Goal: Task Accomplishment & Management: Use online tool/utility

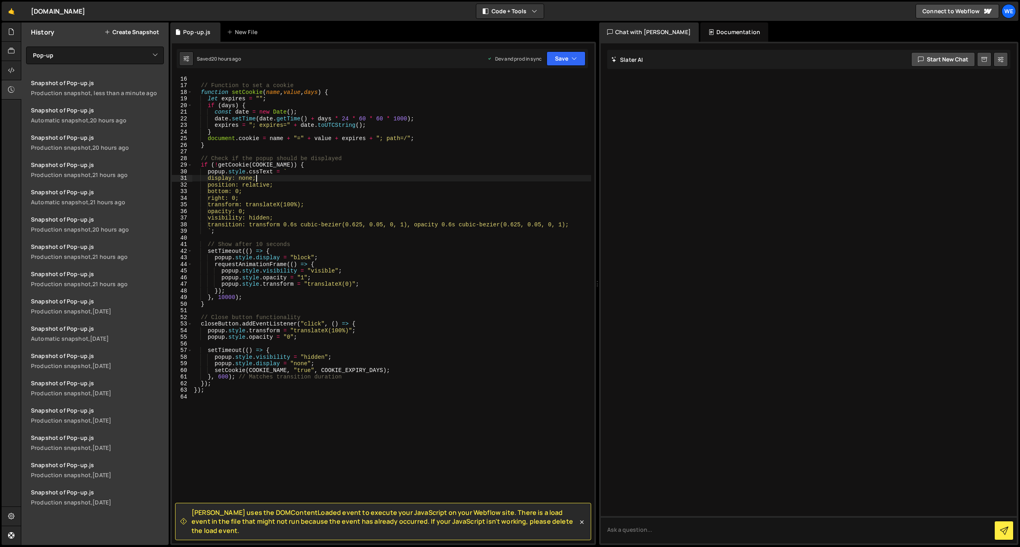
select select "33357"
click at [11, 12] on link "🤙" at bounding box center [12, 11] width 20 height 19
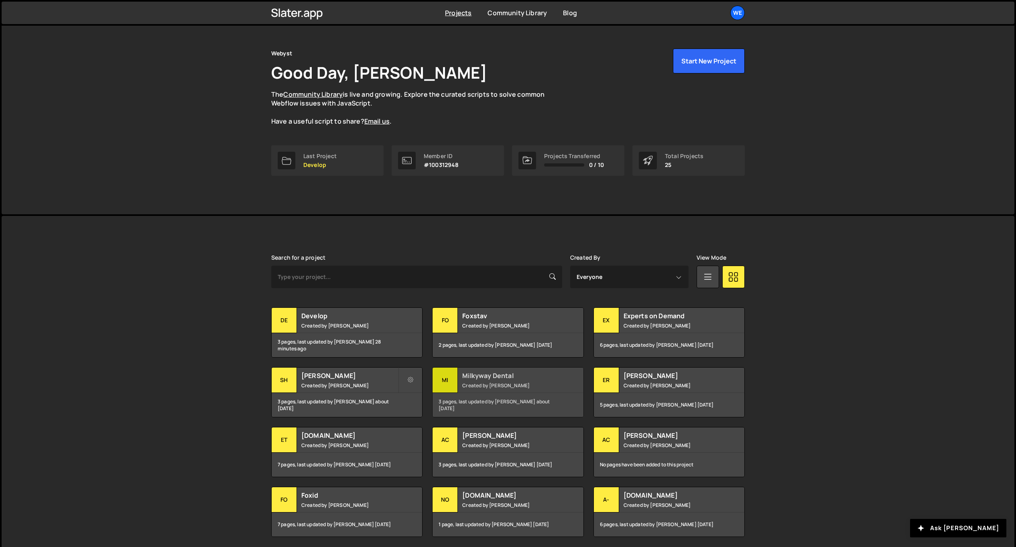
scroll to position [44, 0]
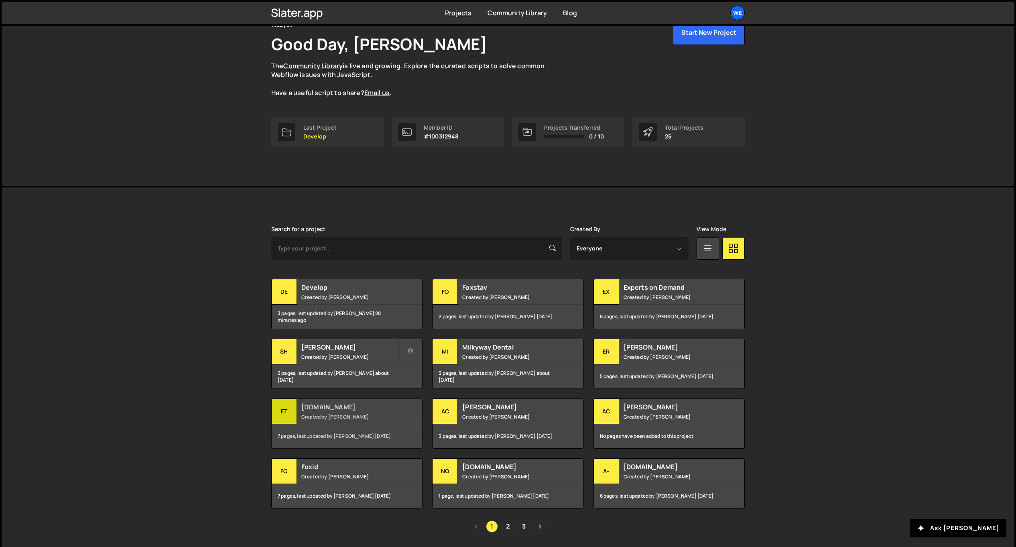
click at [348, 409] on h2 "[DOMAIN_NAME]" at bounding box center [349, 407] width 97 height 9
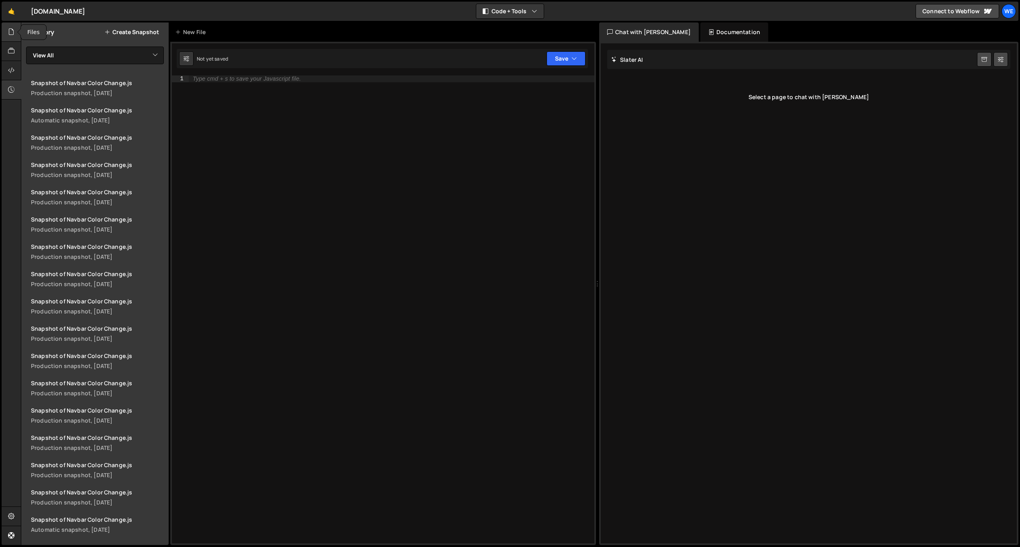
click at [8, 29] on icon at bounding box center [11, 31] width 6 height 9
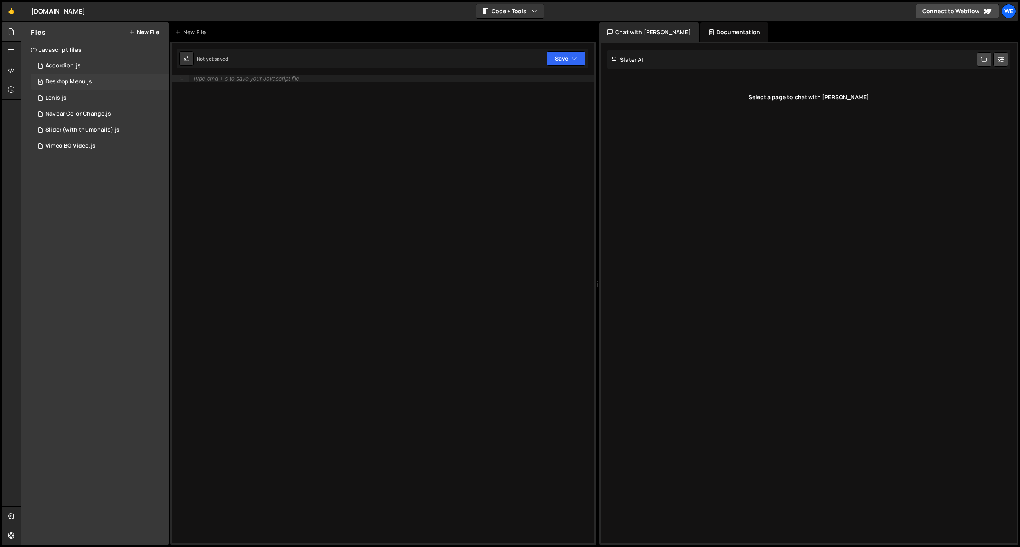
click at [106, 82] on div "0 Desktop Menu.js 0" at bounding box center [100, 82] width 138 height 16
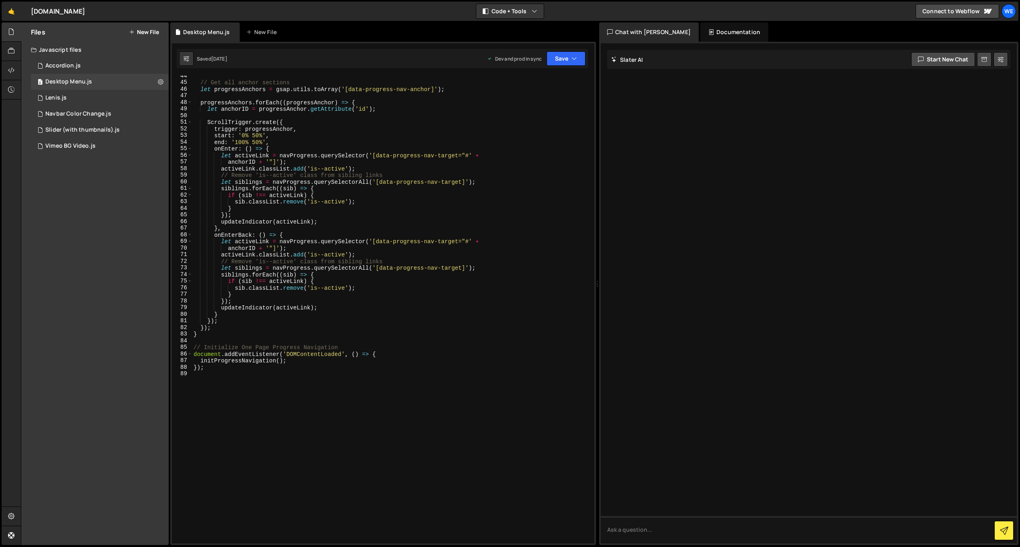
scroll to position [313, 0]
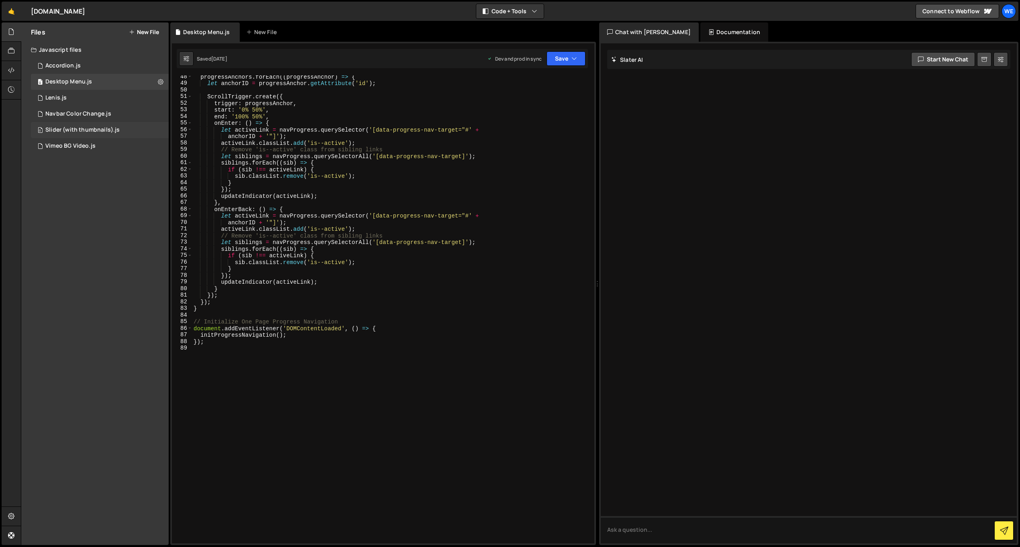
click at [107, 133] on div "Slider (with thumbnails).js" at bounding box center [82, 129] width 74 height 7
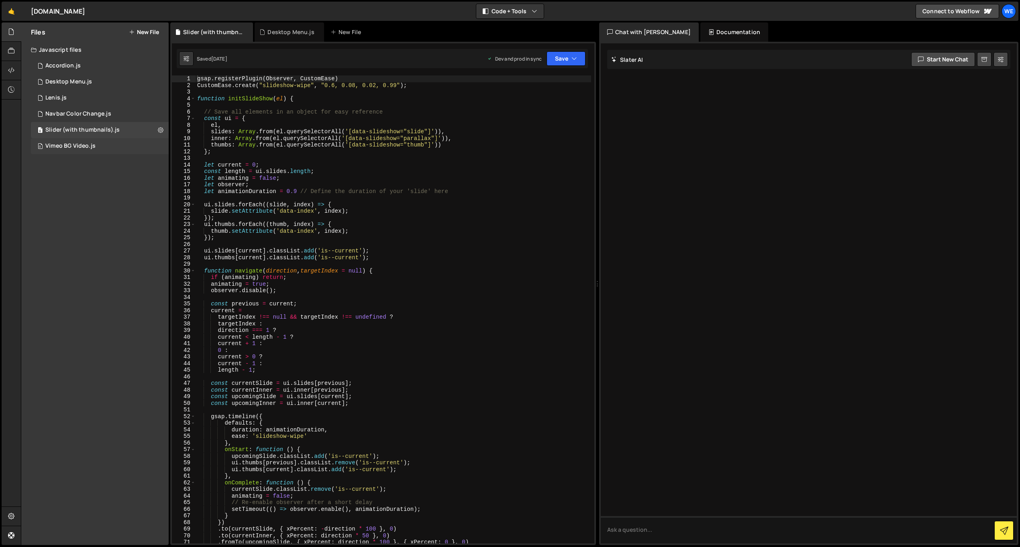
click at [110, 148] on div "0 Vimeo BG Video.js 0" at bounding box center [100, 146] width 138 height 16
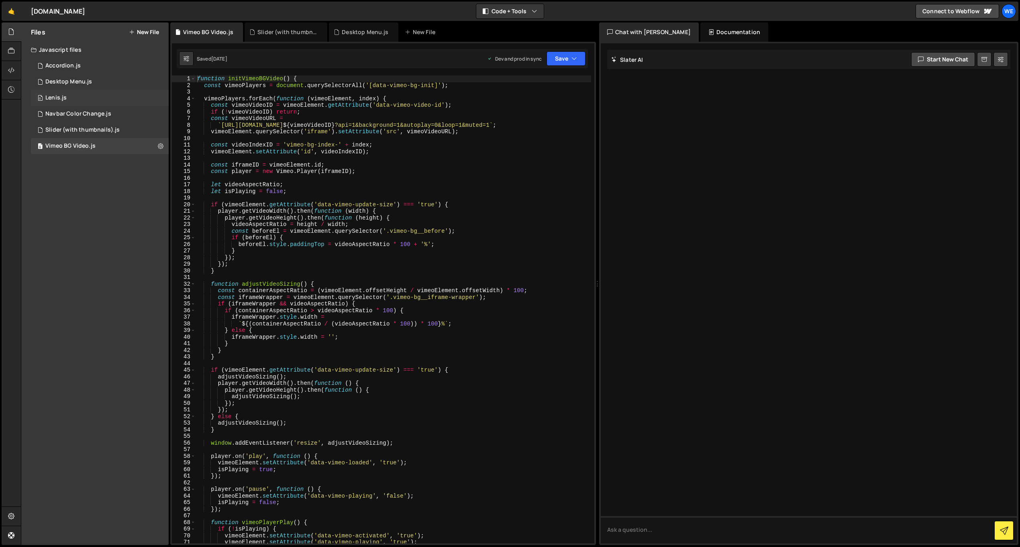
click at [102, 101] on div "0 Lenis.js 0" at bounding box center [100, 98] width 138 height 16
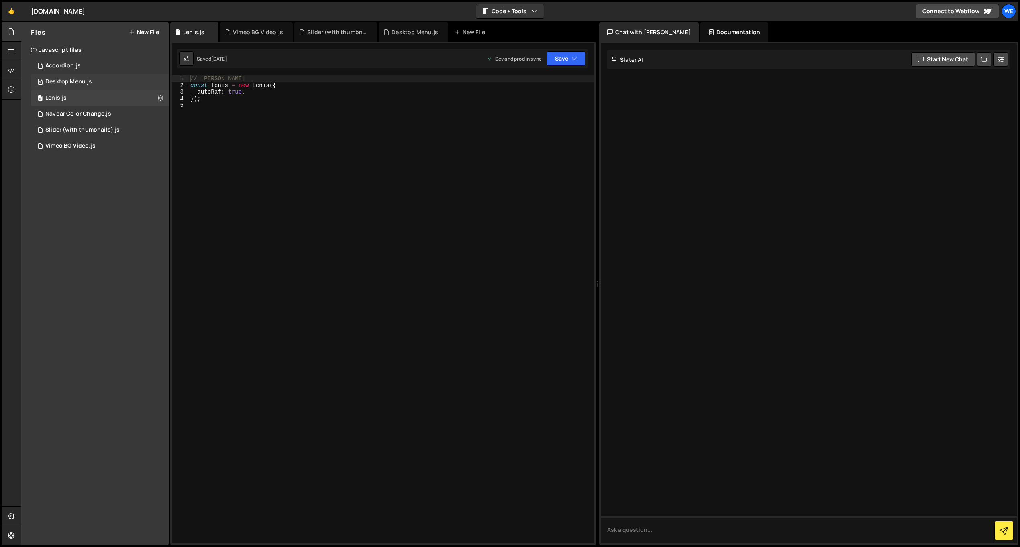
click at [102, 80] on div "0 Desktop Menu.js 0" at bounding box center [100, 82] width 138 height 16
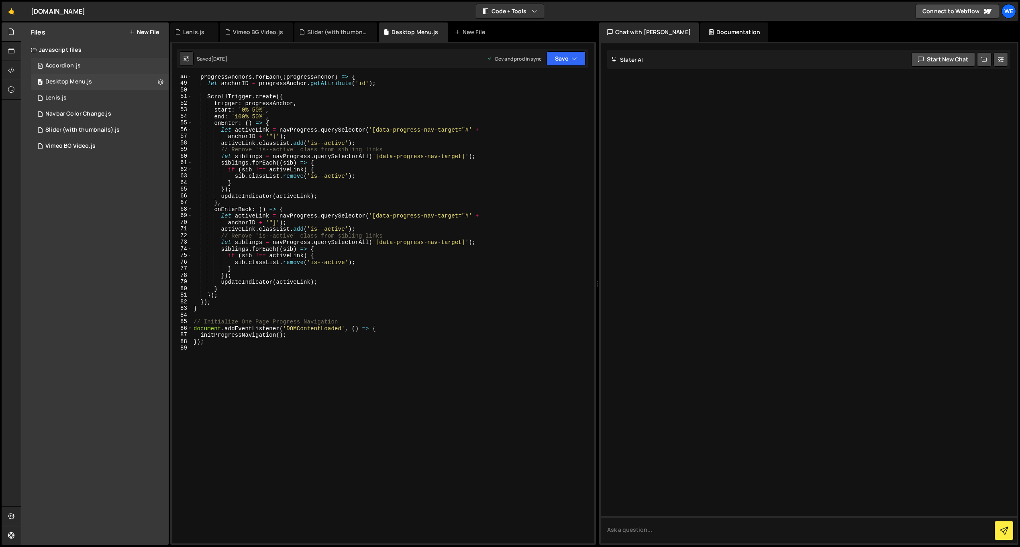
click at [105, 63] on div "0 Accordion.js 0" at bounding box center [100, 66] width 138 height 16
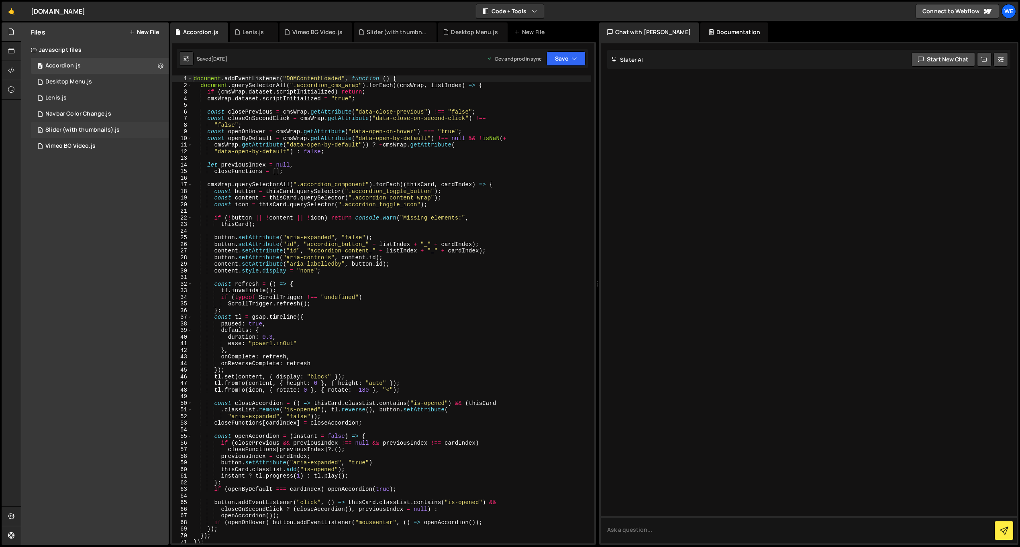
click at [96, 132] on div "Slider (with thumbnails).js" at bounding box center [82, 129] width 74 height 7
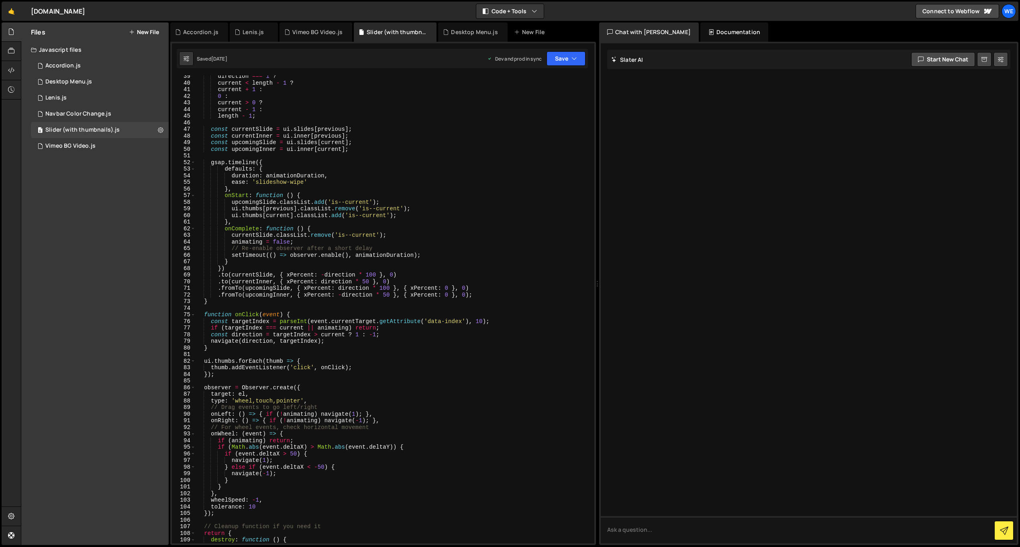
scroll to position [200, 0]
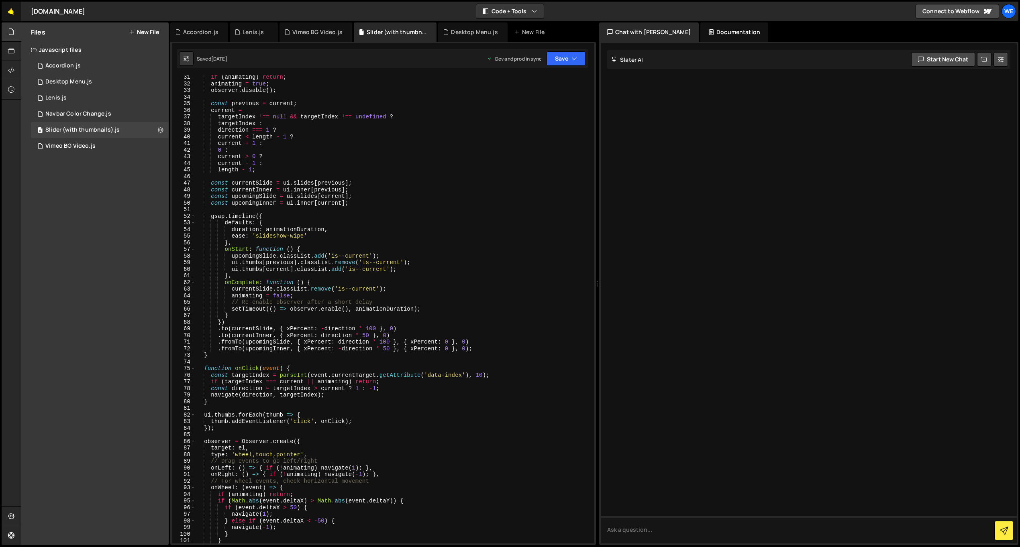
click at [10, 12] on link "🤙" at bounding box center [12, 11] width 20 height 19
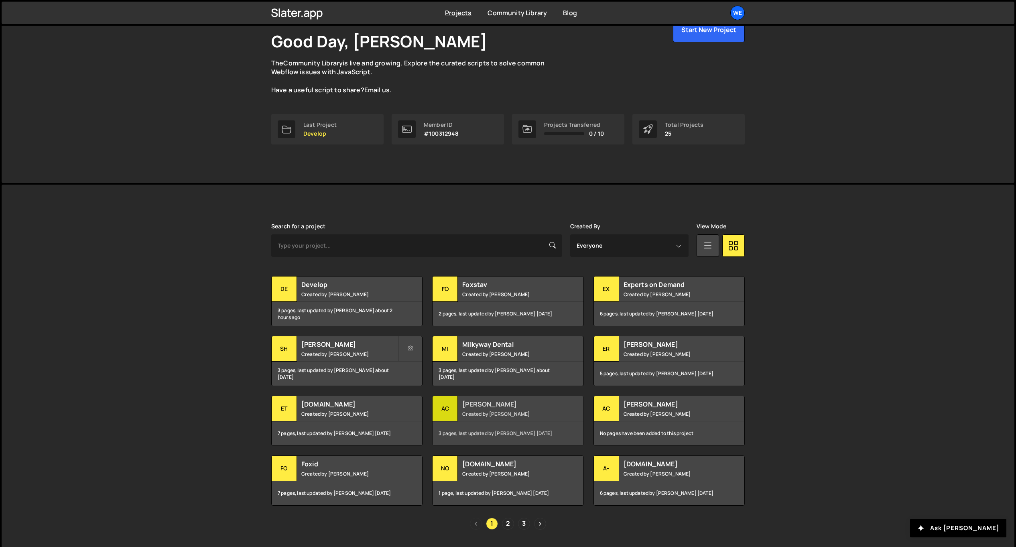
scroll to position [52, 0]
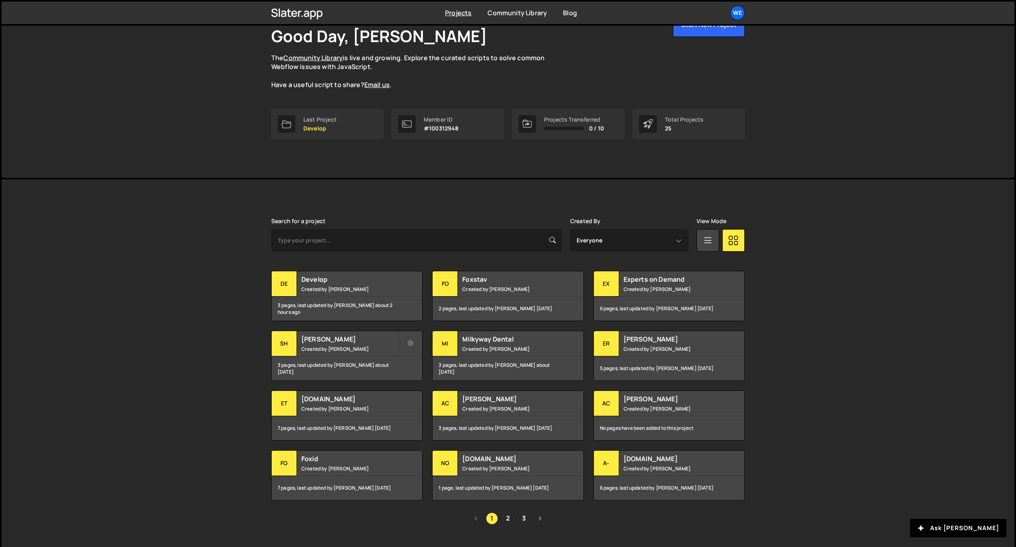
click at [541, 518] on link "Next page" at bounding box center [540, 519] width 12 height 12
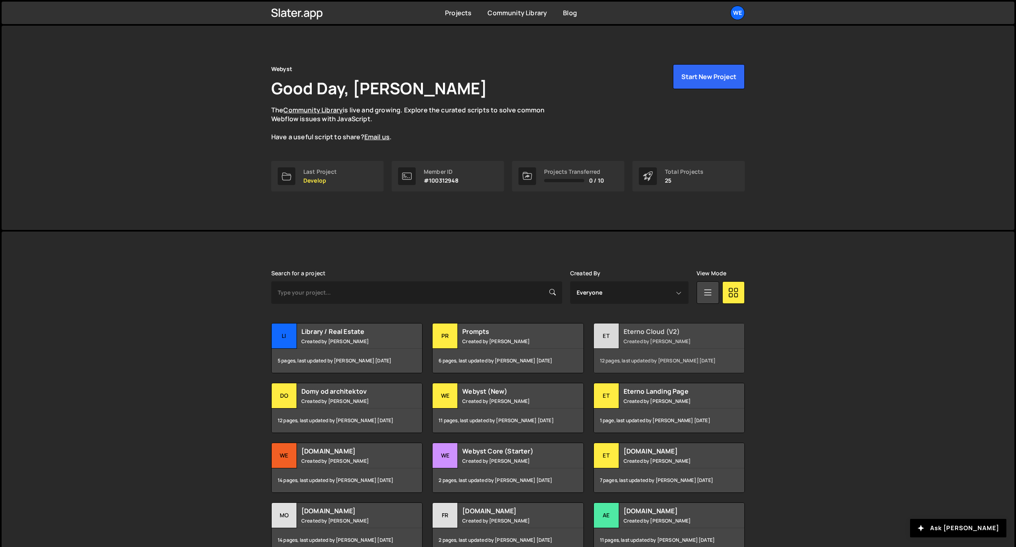
click at [684, 332] on h2 "Eterno Cloud (V2)" at bounding box center [672, 331] width 97 height 9
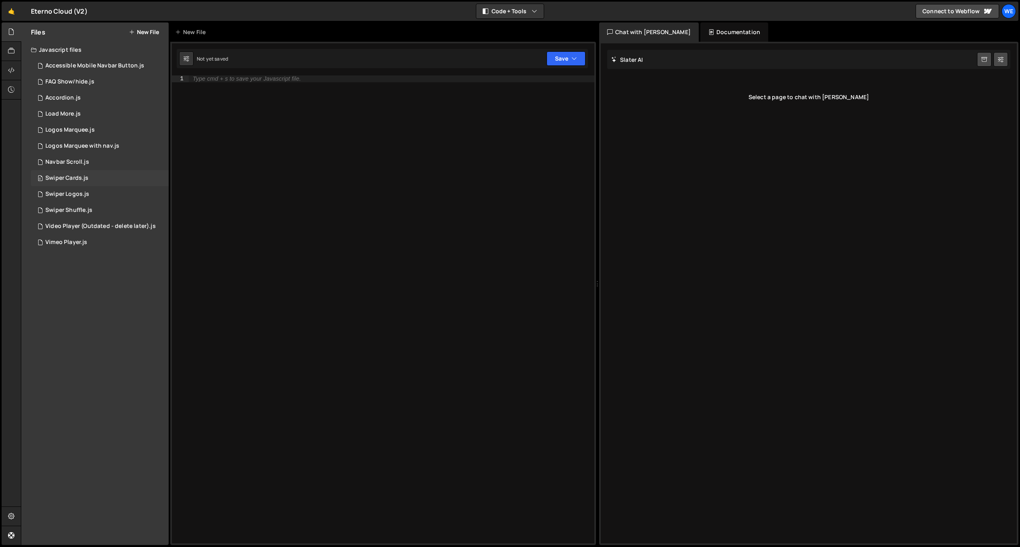
click at [96, 179] on div "0 Swiper Cards.js 0" at bounding box center [100, 178] width 138 height 16
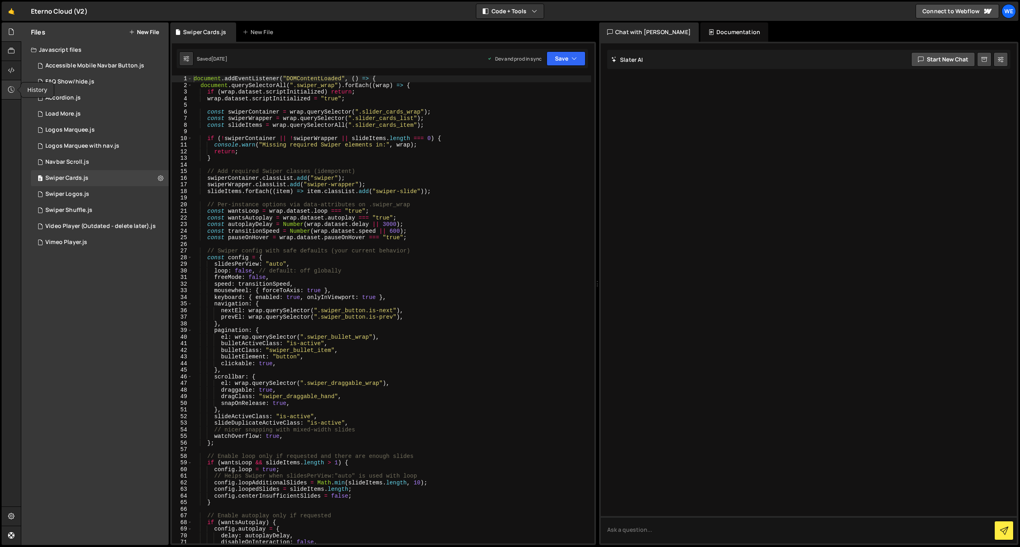
click at [14, 90] on div at bounding box center [12, 89] width 20 height 19
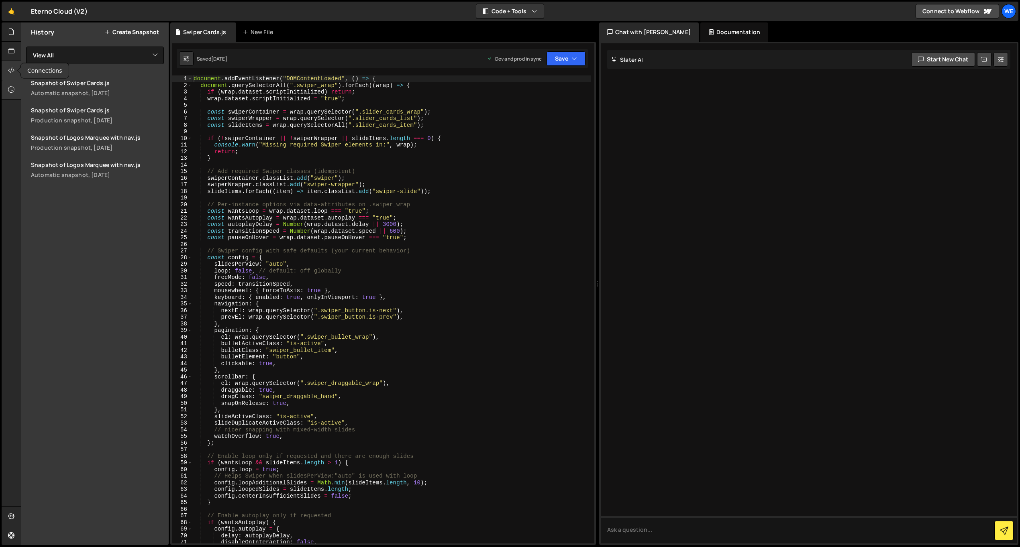
click at [11, 66] on icon at bounding box center [11, 70] width 6 height 9
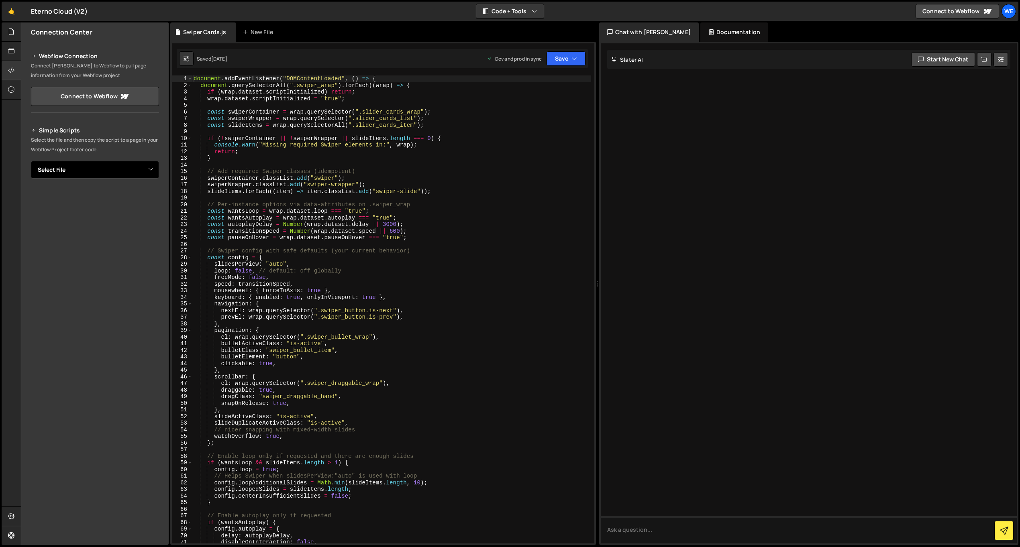
click at [140, 164] on select "Select File Accessible Mobile Navbar Button.js FAQ Show/hide.js Accordion.js Lo…" at bounding box center [95, 170] width 128 height 18
click at [31, 161] on select "Select File Accessible Mobile Navbar Button.js FAQ Show/hide.js Accordion.js Lo…" at bounding box center [95, 170] width 128 height 18
click at [151, 196] on button "Button group with nested dropdown" at bounding box center [153, 197] width 11 height 17
click at [138, 224] on link "Copy Production Script" at bounding box center [119, 223] width 79 height 11
click at [116, 173] on select "Select File Accessible Mobile Navbar Button.js FAQ Show/hide.js Accordion.js Lo…" at bounding box center [95, 170] width 128 height 18
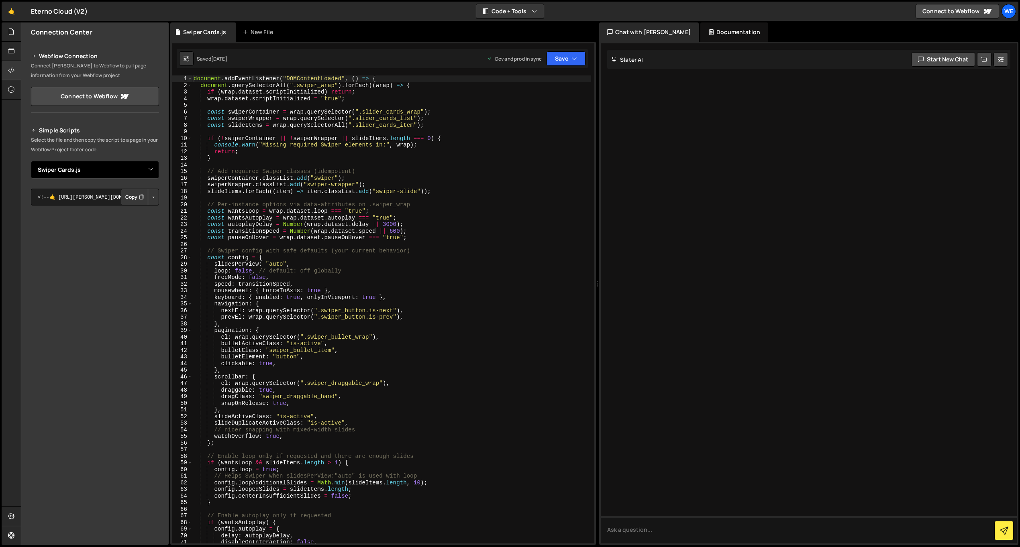
select select "38085"
click at [31, 161] on select "Select File Accessible Mobile Navbar Button.js FAQ Show/hide.js Accordion.js Lo…" at bounding box center [95, 170] width 128 height 18
click at [155, 196] on button "Button group with nested dropdown" at bounding box center [153, 197] width 11 height 17
click at [137, 224] on link "Copy Production Script" at bounding box center [119, 223] width 79 height 11
click at [14, 33] on icon at bounding box center [11, 31] width 6 height 9
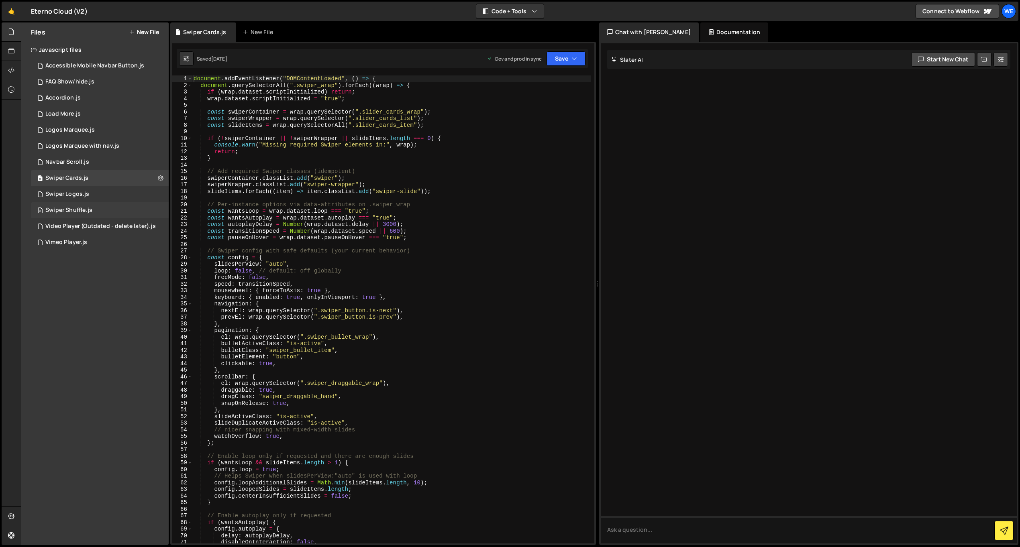
click at [98, 210] on div "0 Swiper Shuffle.js 0" at bounding box center [100, 210] width 138 height 16
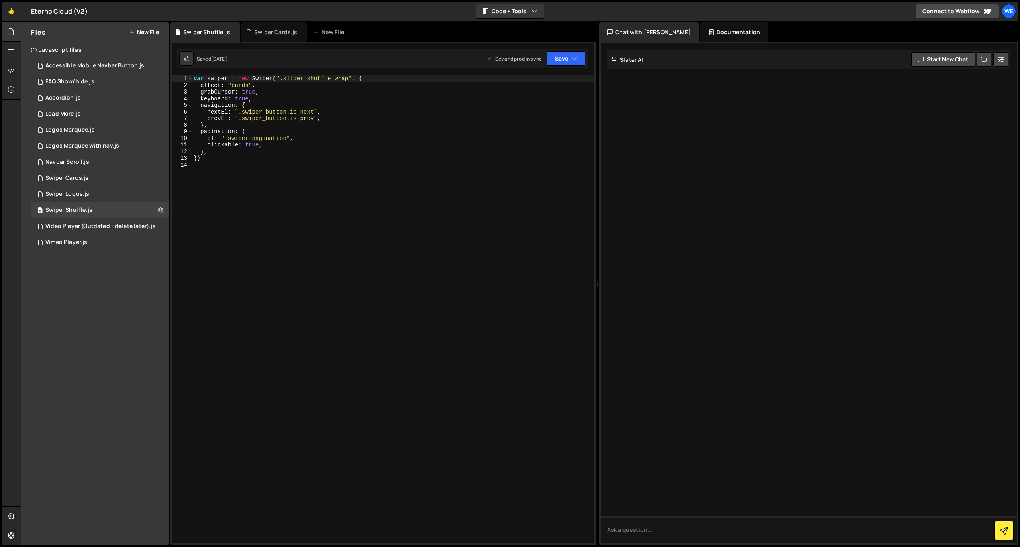
type textarea "clickable: true,"
click at [290, 143] on div "var swiper = new Swiper ( ".slider_shuffle_wrap" , { effect : "cards" , grabCur…" at bounding box center [393, 315] width 402 height 481
click at [12, 518] on icon at bounding box center [11, 516] width 6 height 9
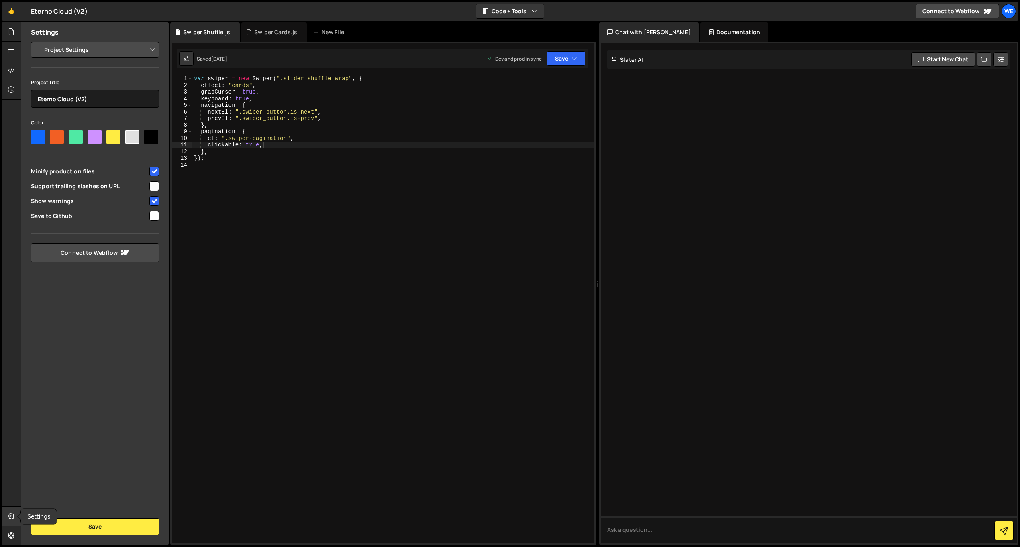
click at [10, 517] on icon at bounding box center [11, 516] width 6 height 9
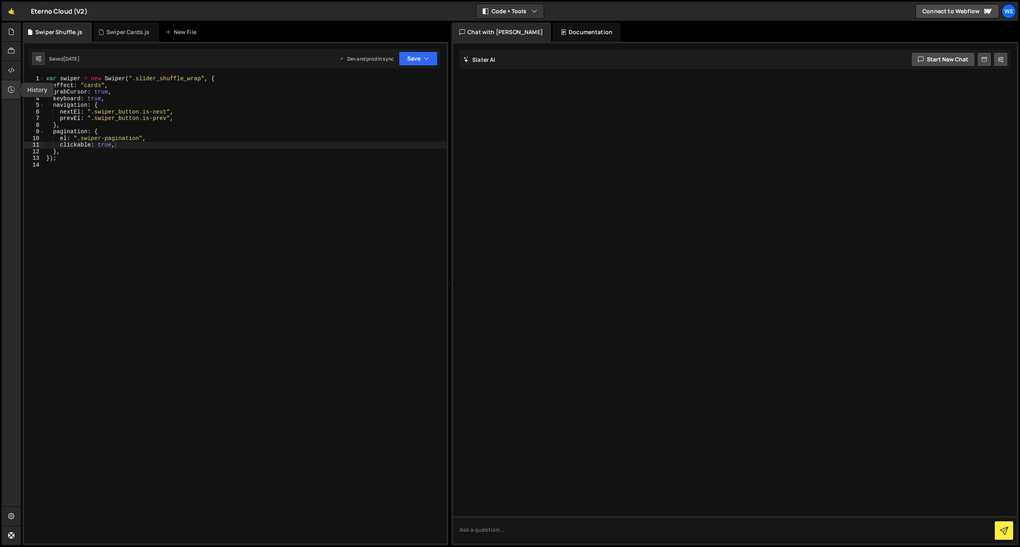
click at [12, 92] on icon at bounding box center [11, 89] width 6 height 9
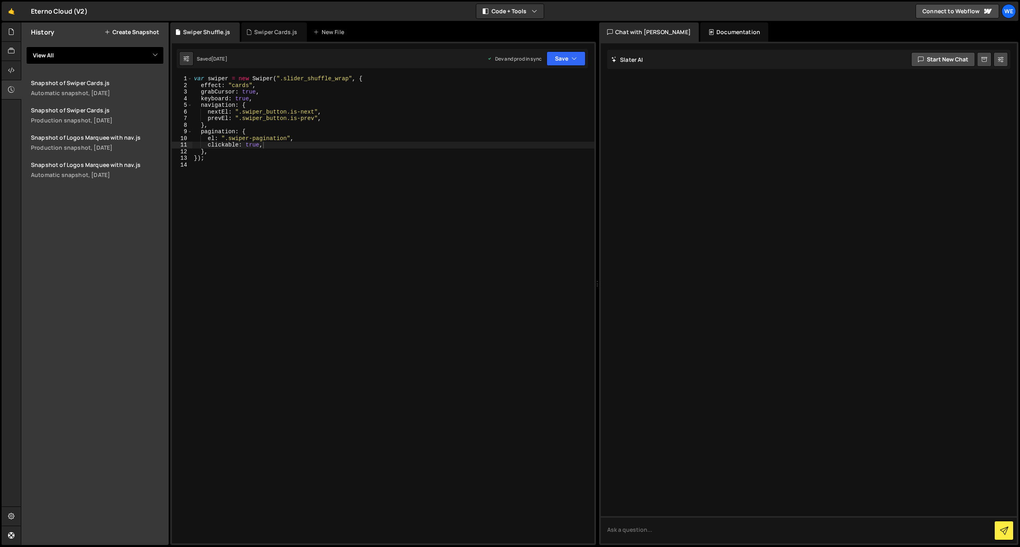
click at [121, 59] on select "View All Accessible Mobile Navbar Button FAQ Show/hide Accordion Load More Logo…" at bounding box center [95, 56] width 138 height 18
select select "38085"
click at [26, 47] on select "View All Accessible Mobile Navbar Button FAQ Show/hide Accordion Load More Logo…" at bounding box center [95, 56] width 138 height 18
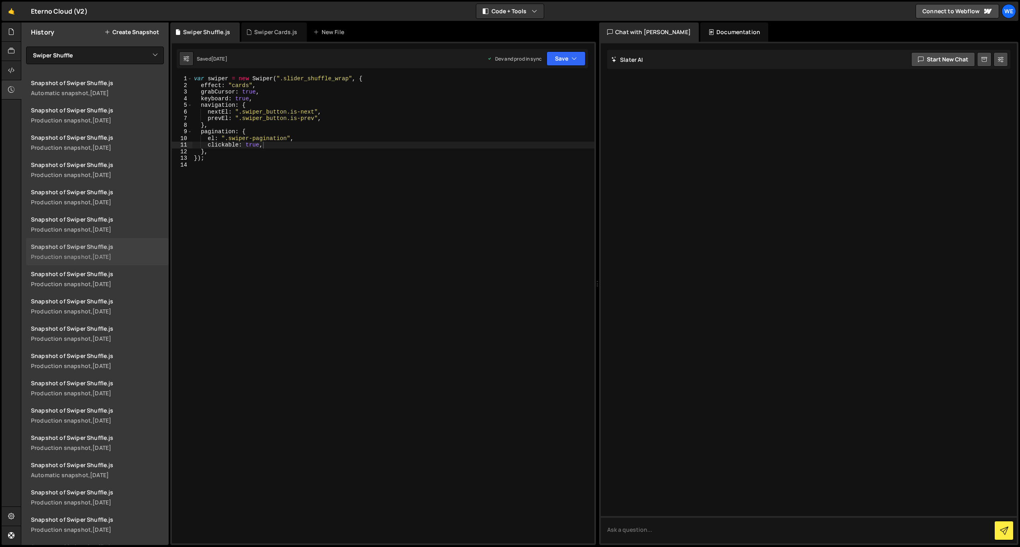
click at [73, 254] on div "Production snapshot, 4 months ago" at bounding box center [97, 257] width 133 height 8
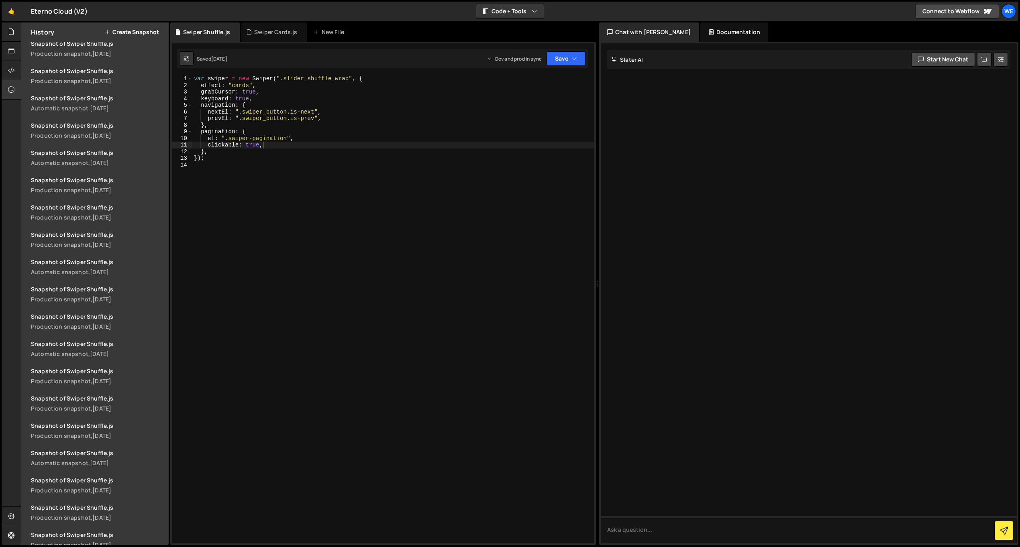
scroll to position [929, 0]
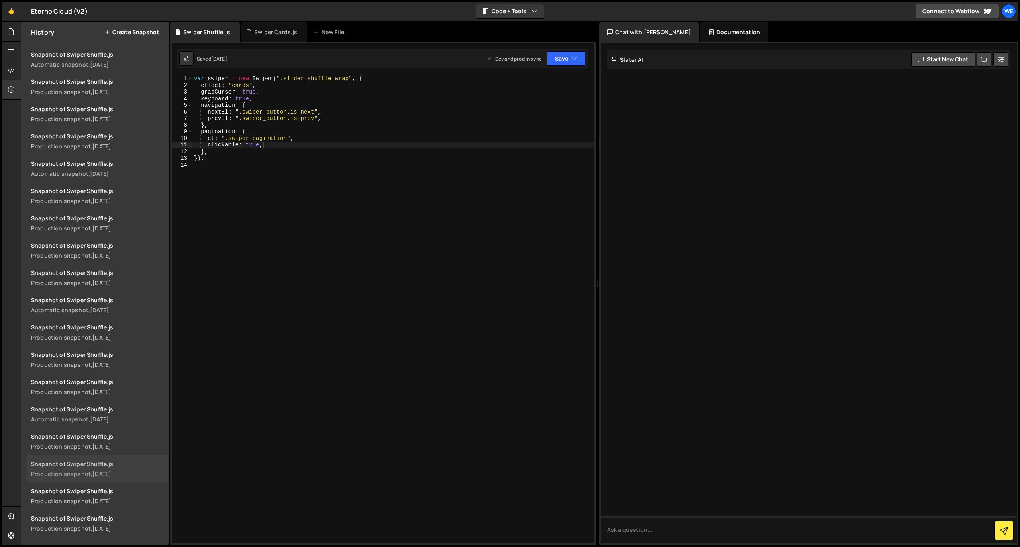
click at [69, 468] on link "Snapshot of Swiper Shuffle.js Production snapshot, 4 months ago" at bounding box center [97, 468] width 142 height 27
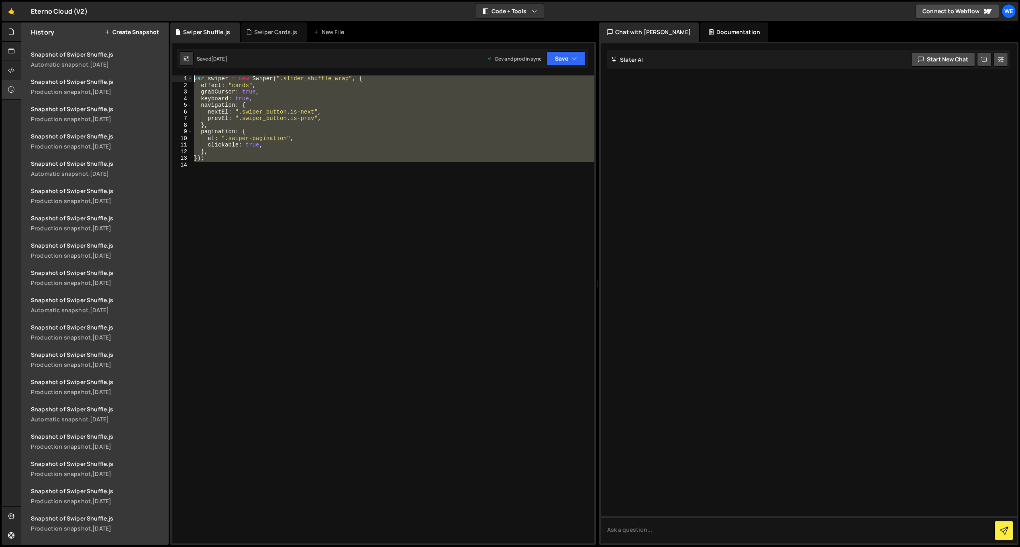
drag, startPoint x: 273, startPoint y: 187, endPoint x: 173, endPoint y: 51, distance: 169.2
click at [173, 51] on div "1 Type cmd + s to save your Javascript file. הההההההההההההההההההההההההההההההההה…" at bounding box center [382, 293] width 425 height 503
type textarea "var swiper = new Swiper(".slider_shuffle_wrap", { effect: "cards","
click at [8, 11] on link "🤙" at bounding box center [12, 11] width 20 height 19
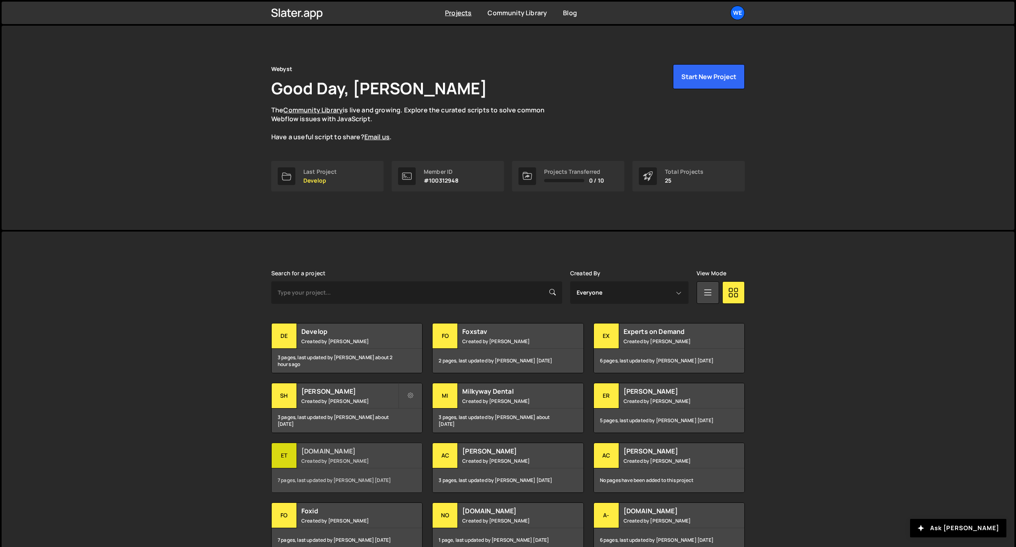
click at [356, 453] on h2 "[DOMAIN_NAME]" at bounding box center [349, 451] width 97 height 9
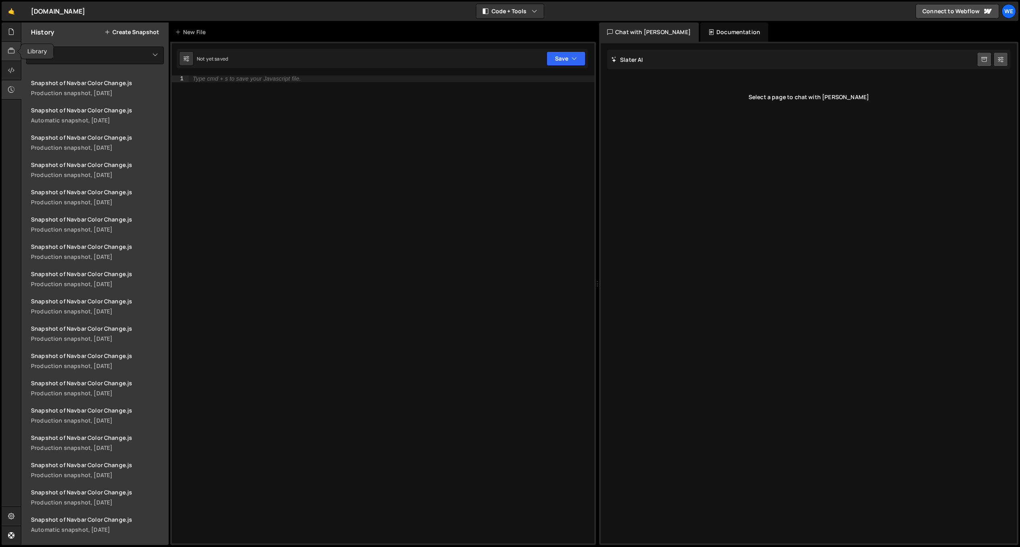
click at [11, 51] on icon at bounding box center [11, 51] width 6 height 9
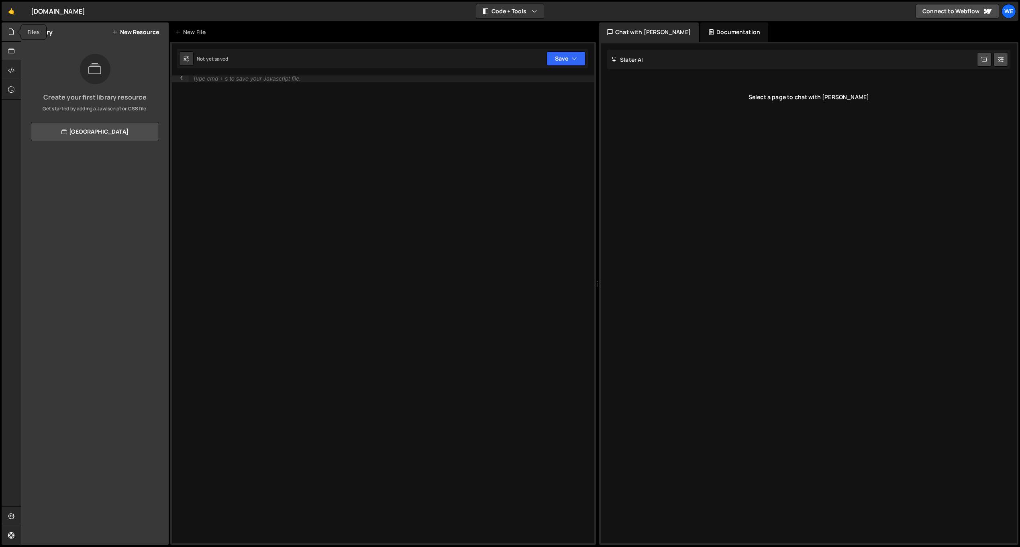
click at [10, 33] on icon at bounding box center [11, 31] width 6 height 9
click at [151, 31] on button "New File" at bounding box center [144, 32] width 30 height 6
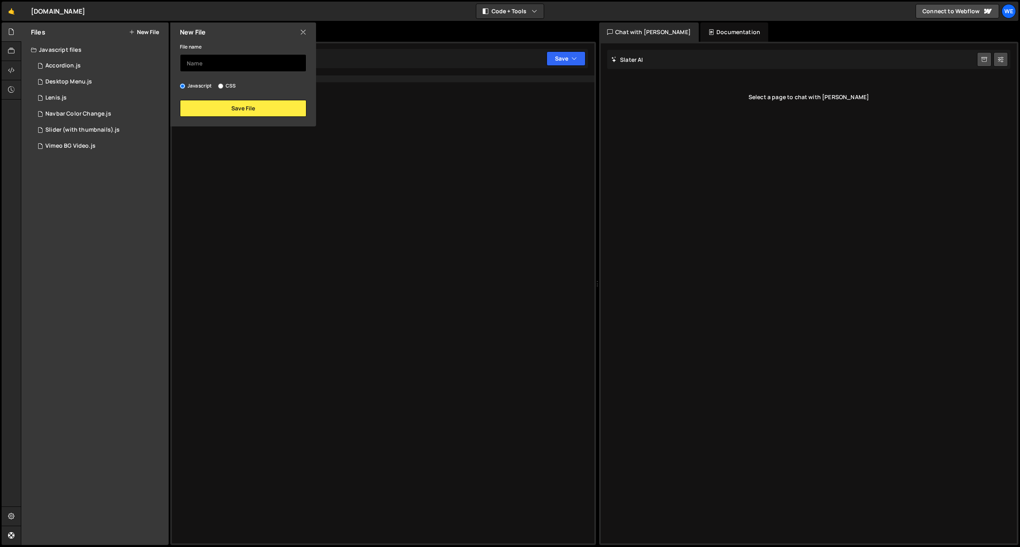
click at [243, 67] on input "text" at bounding box center [243, 63] width 126 height 18
type input "Swiper / Shuffle"
click at [241, 111] on button "Save File" at bounding box center [243, 108] width 126 height 17
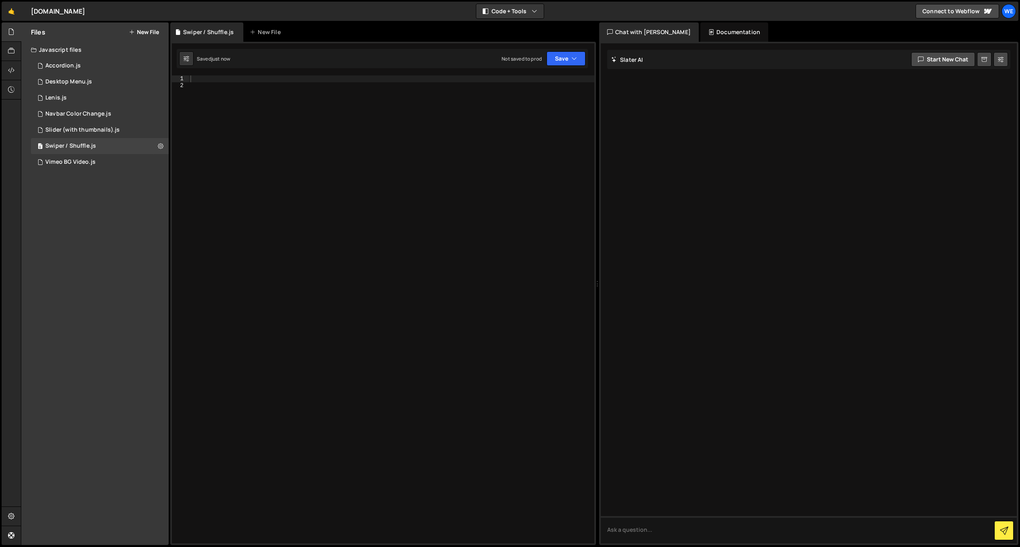
click at [228, 77] on div at bounding box center [391, 315] width 405 height 481
click at [580, 54] on button "Save" at bounding box center [565, 58] width 39 height 14
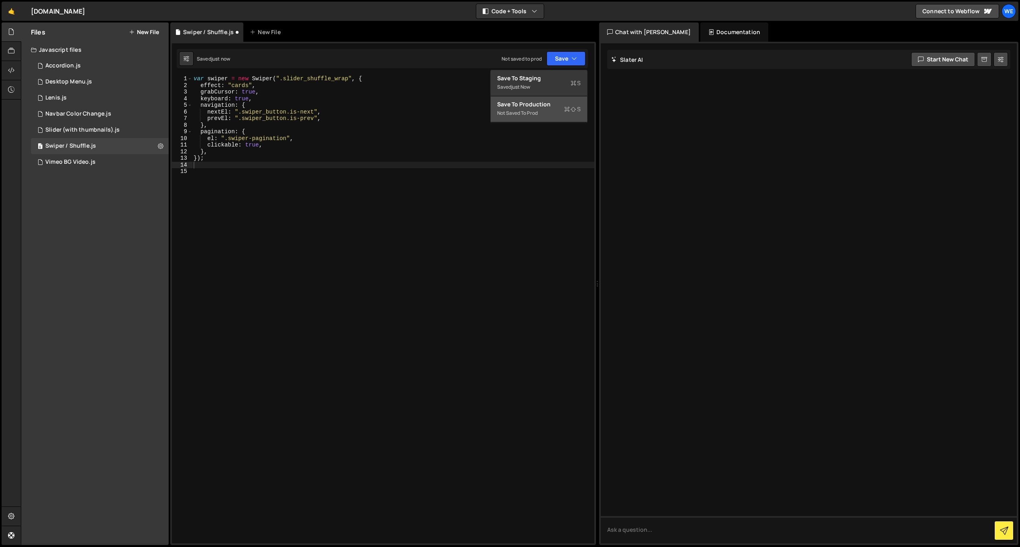
click at [544, 110] on div "Not saved to prod" at bounding box center [538, 113] width 83 height 10
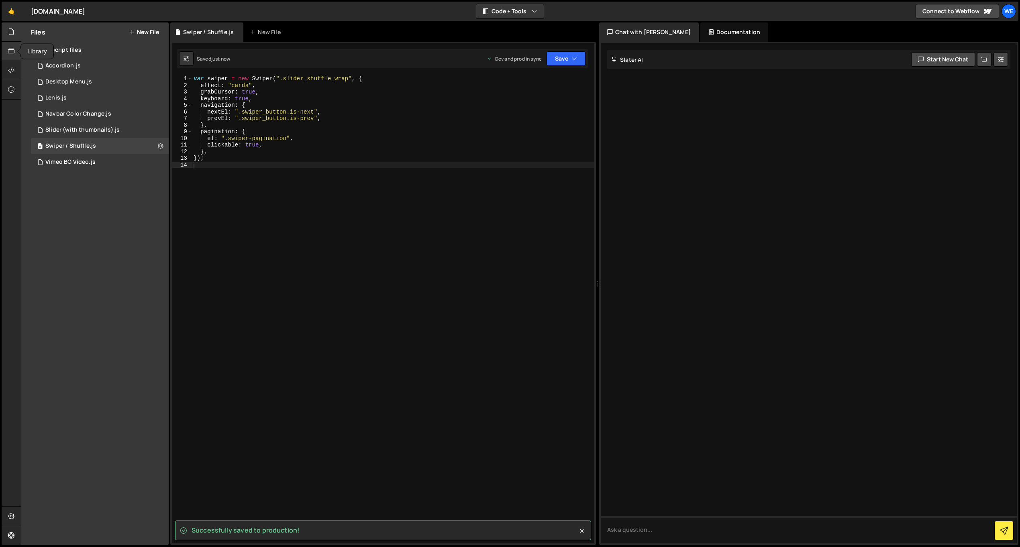
click at [14, 52] on icon at bounding box center [11, 51] width 6 height 9
click at [9, 26] on div at bounding box center [12, 31] width 20 height 19
click at [162, 144] on icon at bounding box center [161, 146] width 6 height 8
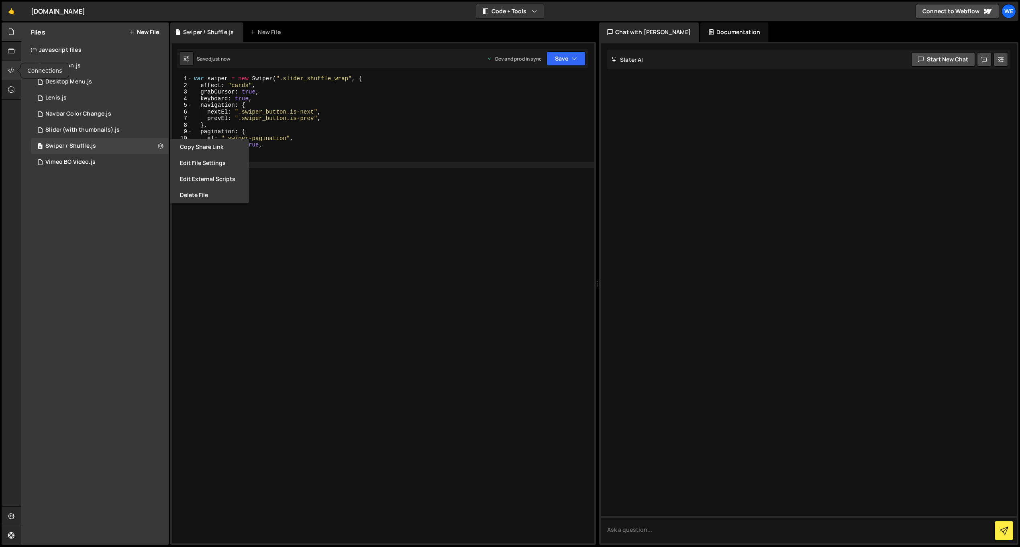
click at [13, 73] on icon at bounding box center [11, 70] width 6 height 9
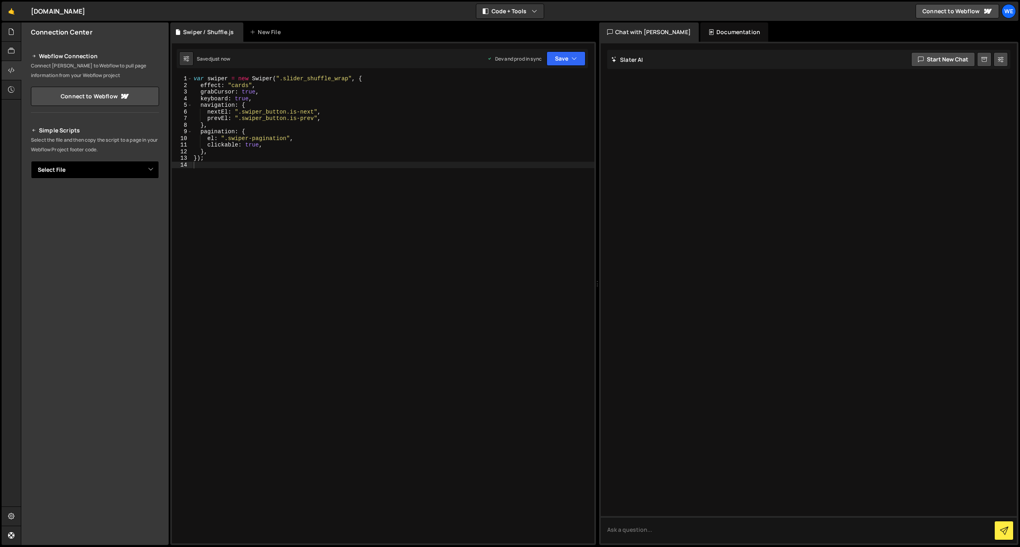
click at [123, 167] on select "Select File Accordion.js Desktop Menu.js Lenis.js Navbar Color Change.js Slider…" at bounding box center [95, 170] width 128 height 18
select select "46997"
click at [31, 161] on select "Select File Accordion.js Desktop Menu.js Lenis.js Navbar Color Change.js Slider…" at bounding box center [95, 170] width 128 height 18
click at [130, 169] on select "Select File Accordion.js Desktop Menu.js Lenis.js Navbar Color Change.js Slider…" at bounding box center [95, 170] width 128 height 18
click at [31, 161] on select "Select File Accordion.js Desktop Menu.js Lenis.js Navbar Color Change.js Slider…" at bounding box center [95, 170] width 128 height 18
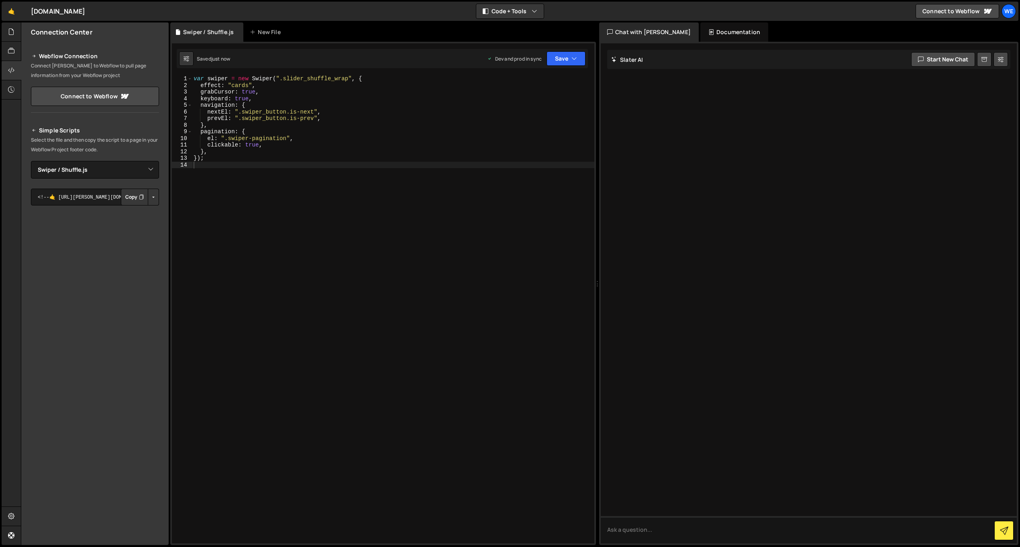
click at [151, 197] on button "Button group with nested dropdown" at bounding box center [153, 197] width 11 height 17
click at [144, 223] on link "Copy Production js" at bounding box center [125, 223] width 67 height 11
click at [16, 11] on link "🤙" at bounding box center [12, 11] width 20 height 19
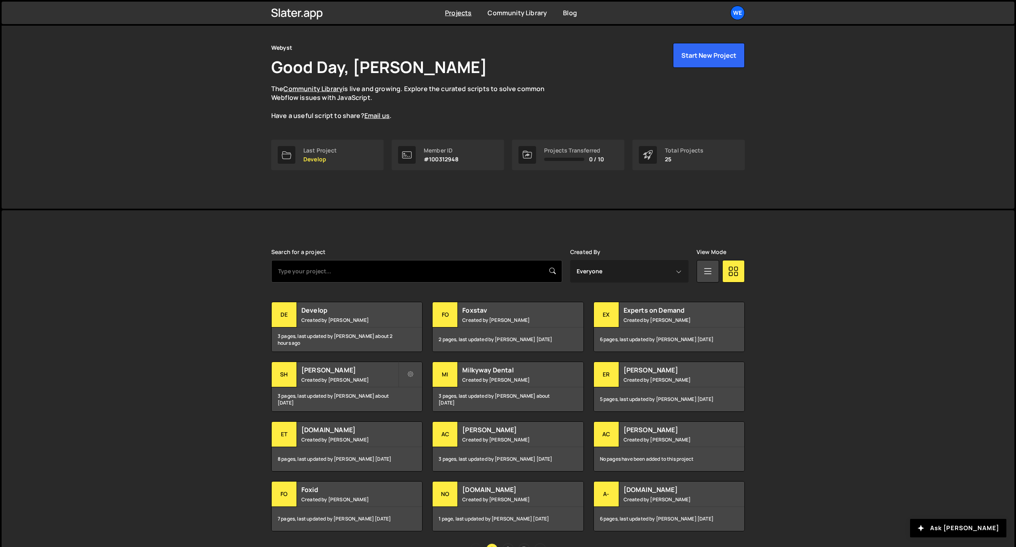
scroll to position [69, 0]
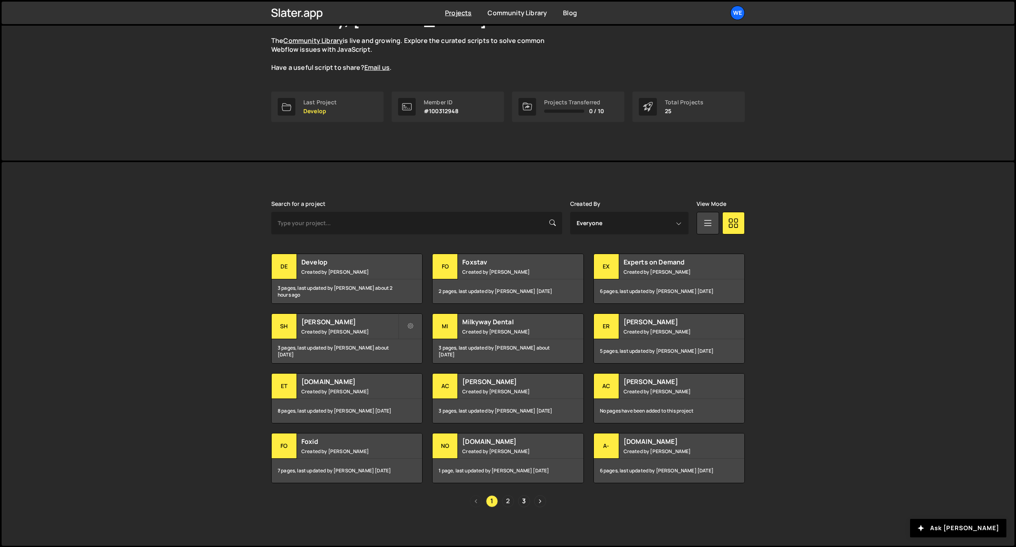
click at [509, 501] on link "2" at bounding box center [508, 501] width 12 height 12
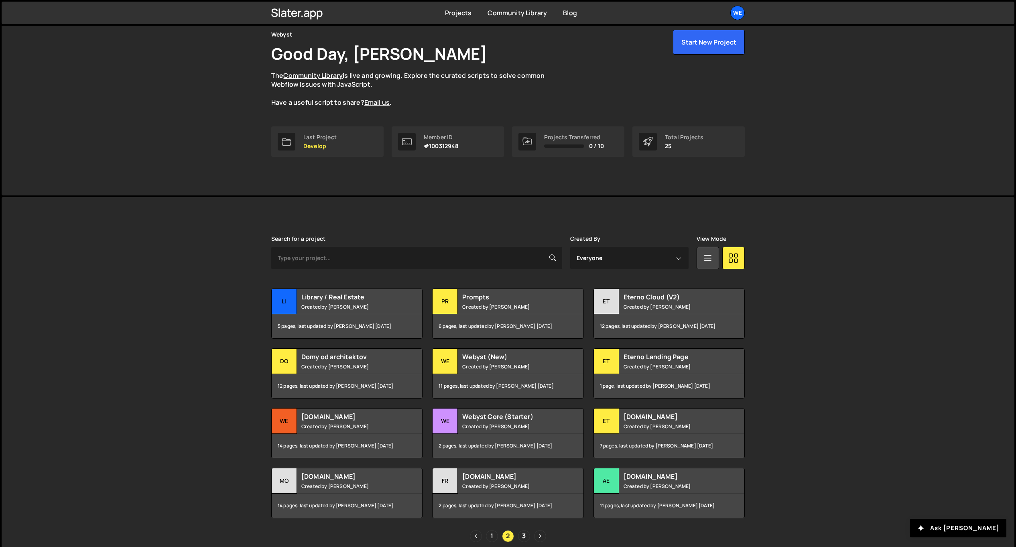
scroll to position [66, 0]
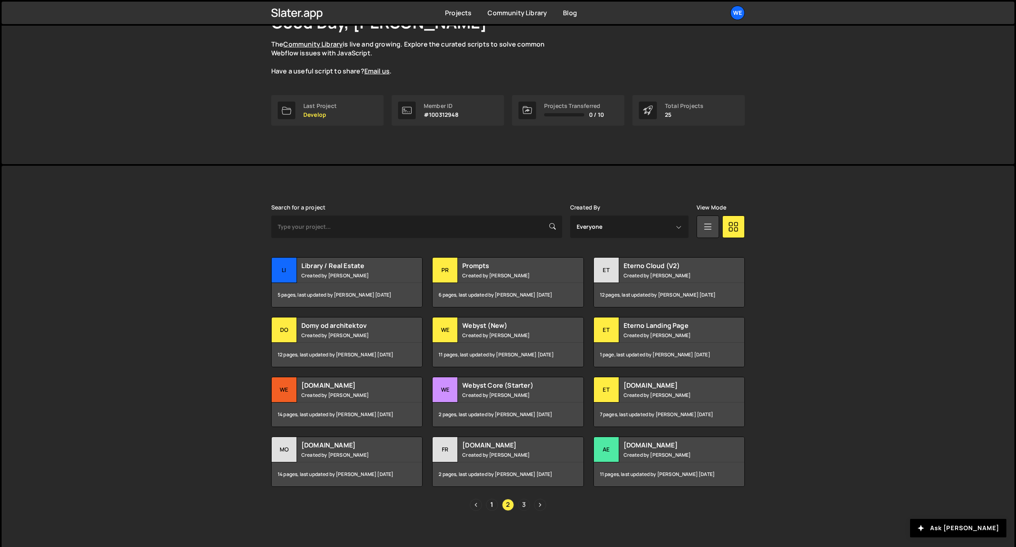
click at [527, 504] on link "3" at bounding box center [524, 505] width 12 height 12
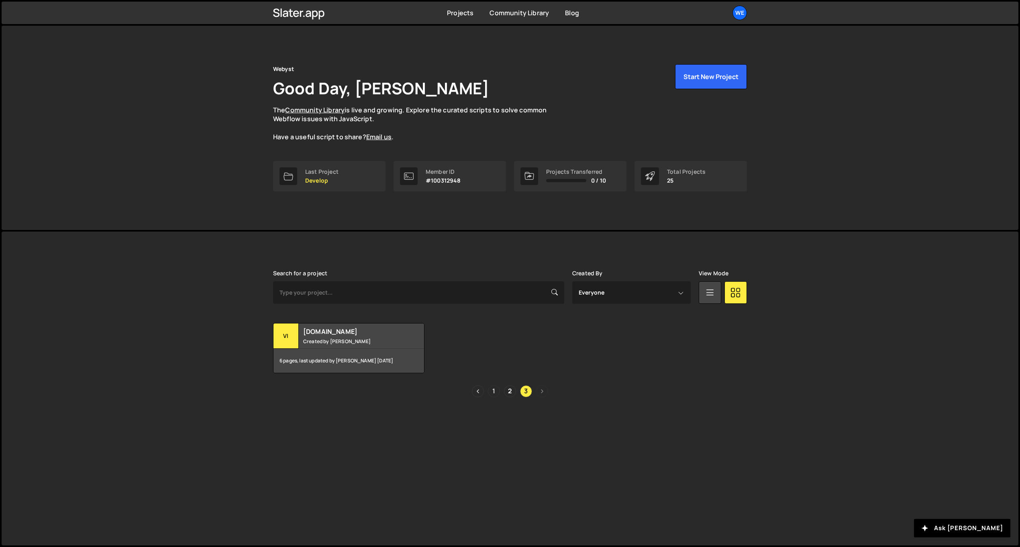
click at [496, 391] on link "1" at bounding box center [494, 391] width 12 height 12
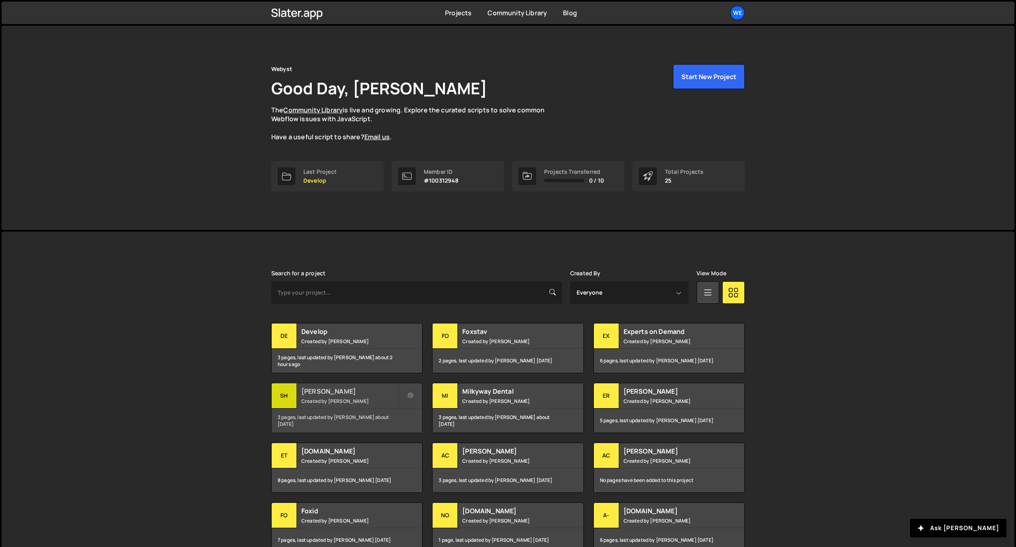
scroll to position [69, 0]
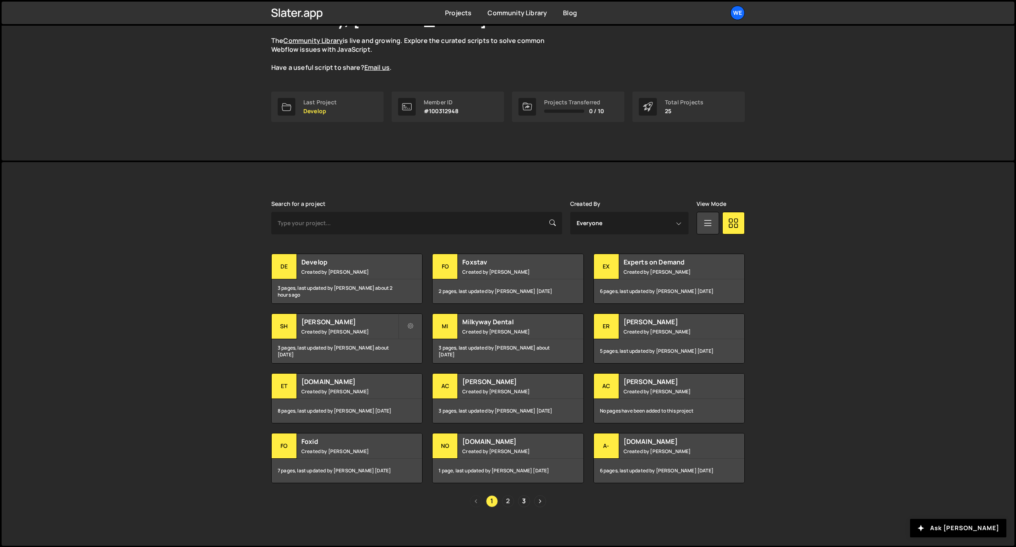
click at [507, 501] on link "2" at bounding box center [508, 501] width 12 height 12
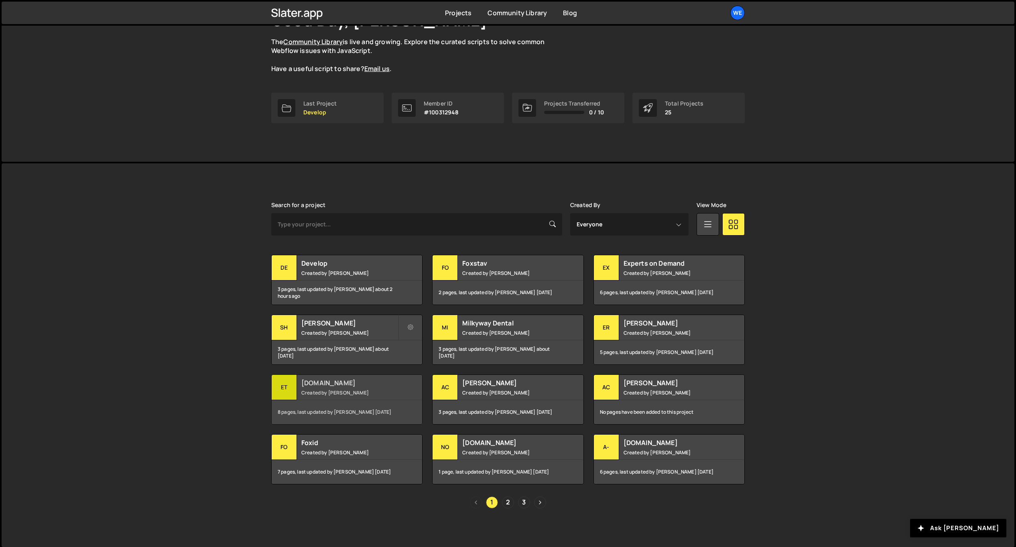
click at [333, 386] on h2 "[DOMAIN_NAME]" at bounding box center [349, 383] width 97 height 9
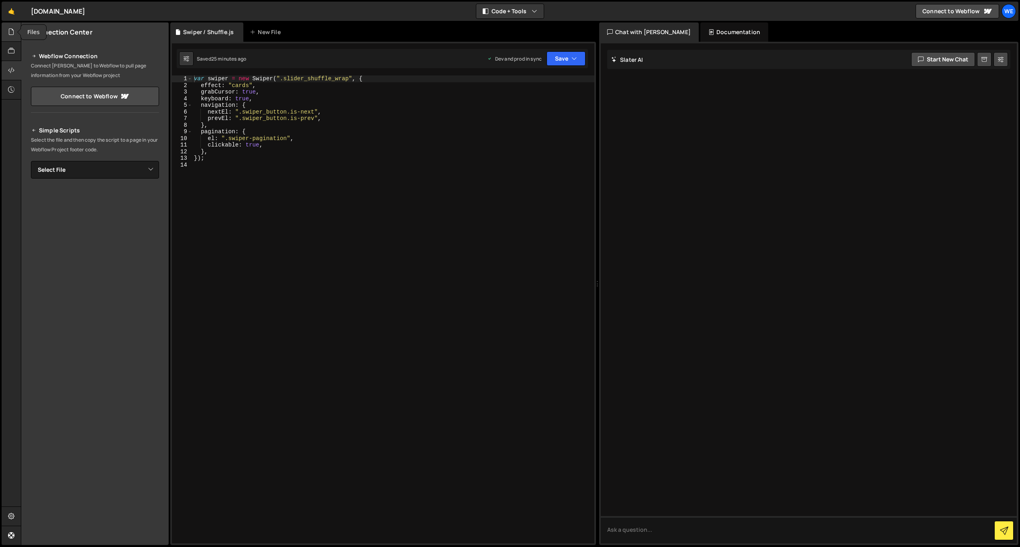
click at [9, 32] on icon at bounding box center [11, 31] width 6 height 9
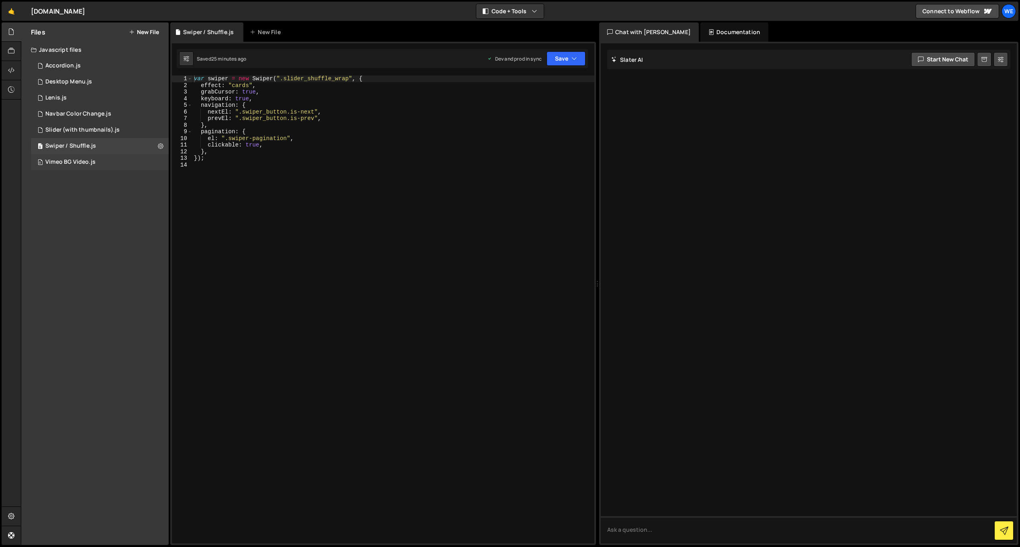
click at [90, 163] on div "Vimeo BG Video.js" at bounding box center [70, 162] width 50 height 7
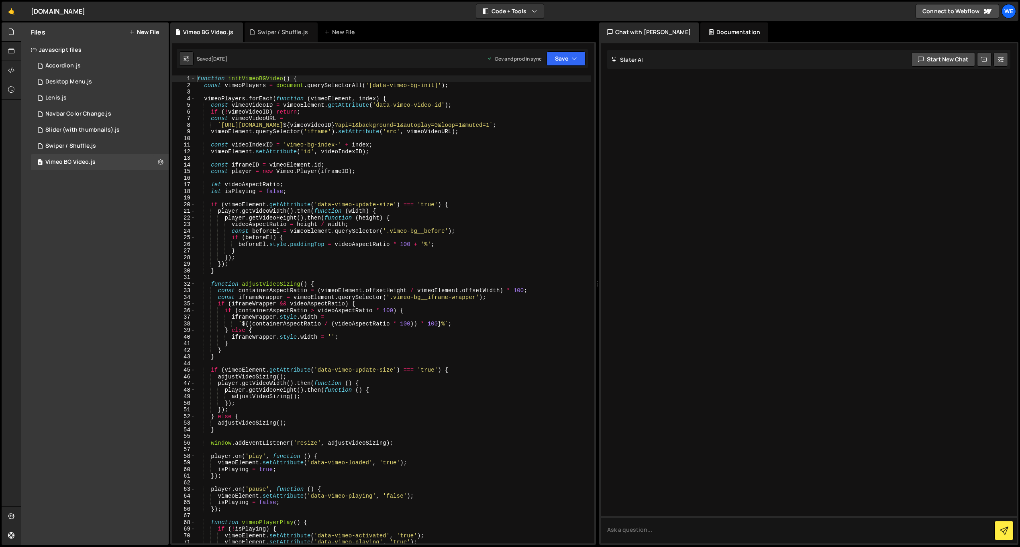
click at [262, 161] on div "function initVimeoBGVideo ( ) { const vimeoPlayers = document . querySelectorAl…" at bounding box center [392, 315] width 395 height 481
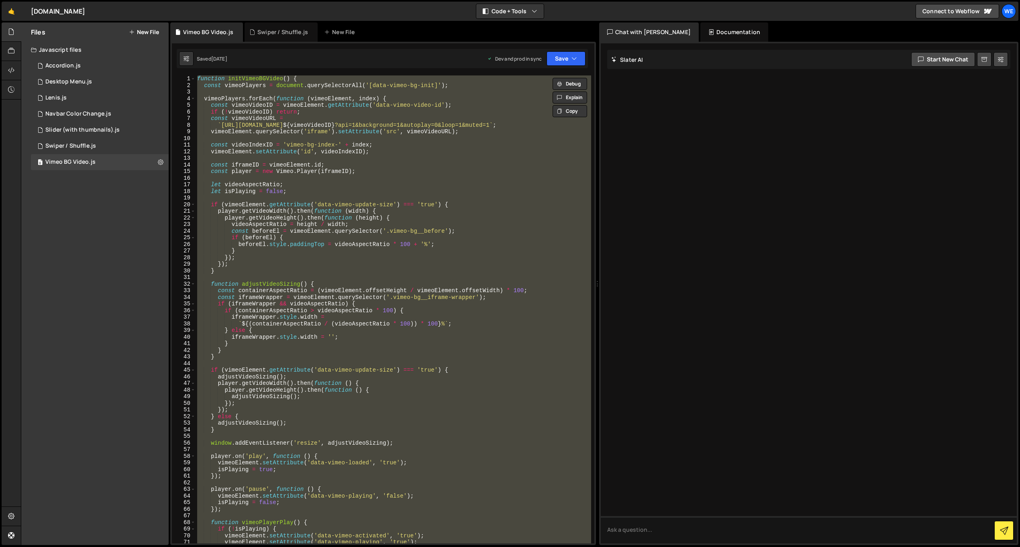
click at [383, 123] on div "function initVimeoBGVideo ( ) { const vimeoPlayers = document . querySelectorAl…" at bounding box center [392, 315] width 395 height 481
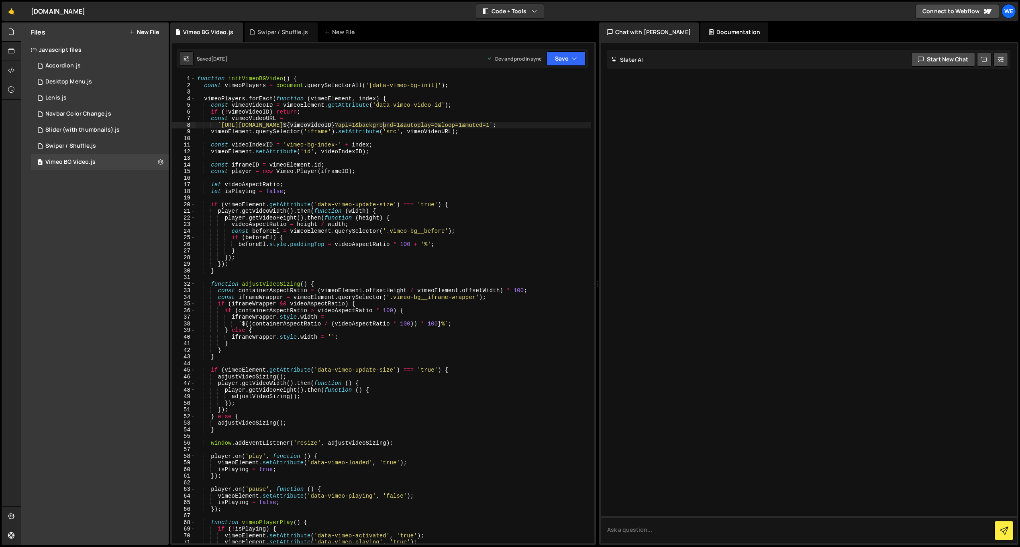
paste textarea "dnt=1"
paste textarea "&"
type textarea "`https://[DOMAIN_NAME]/video/${vimeoVideoID}?dnt=1&api=1&background=1&autoplay=…"
click at [568, 59] on button "Save" at bounding box center [565, 58] width 39 height 14
click at [538, 104] on div "Save to Production S" at bounding box center [538, 104] width 83 height 8
